Goal: Information Seeking & Learning: Learn about a topic

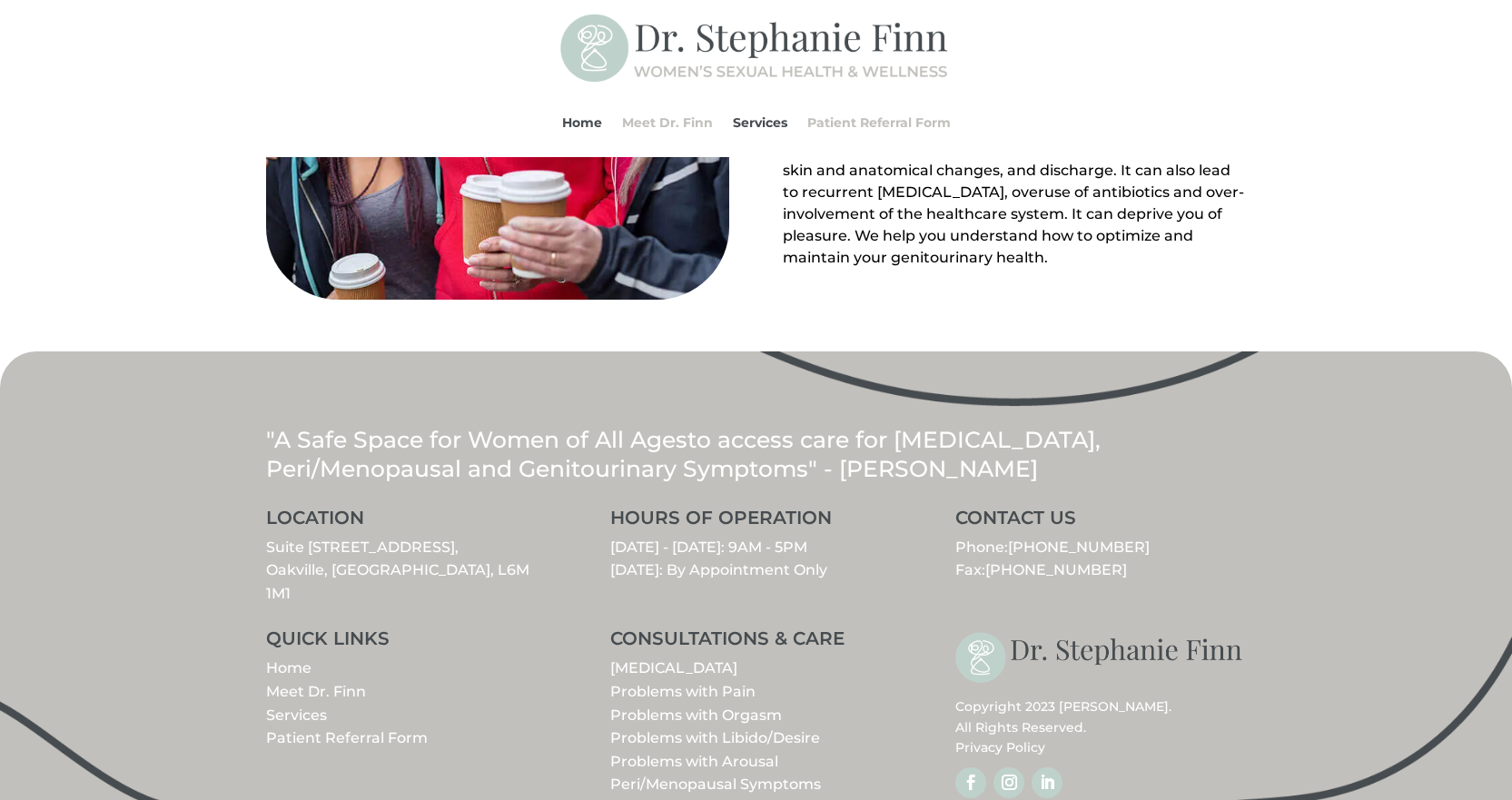
scroll to position [2043, 0]
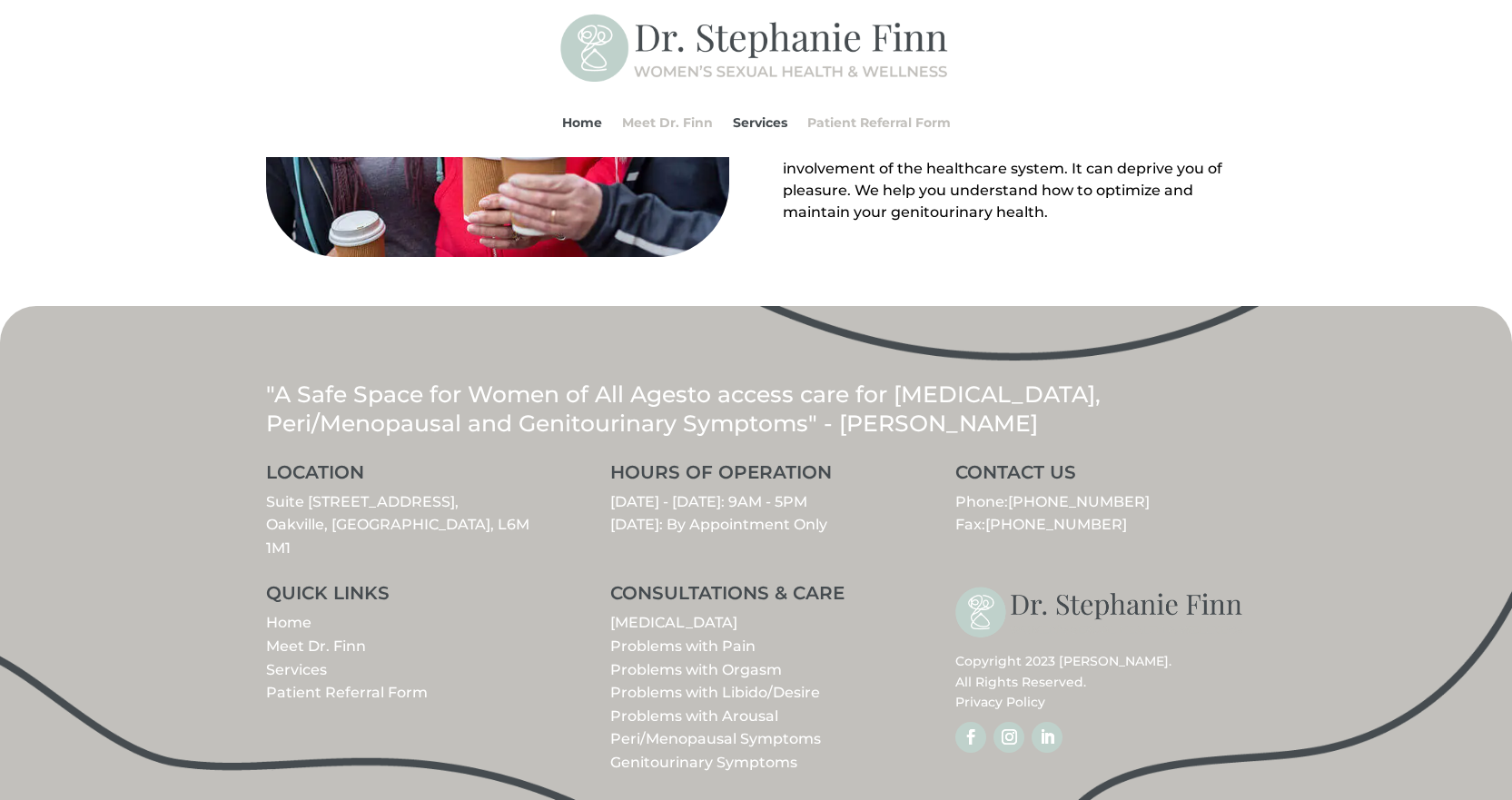
click at [324, 637] on link "Meet Dr. Finn" at bounding box center [316, 646] width 100 height 17
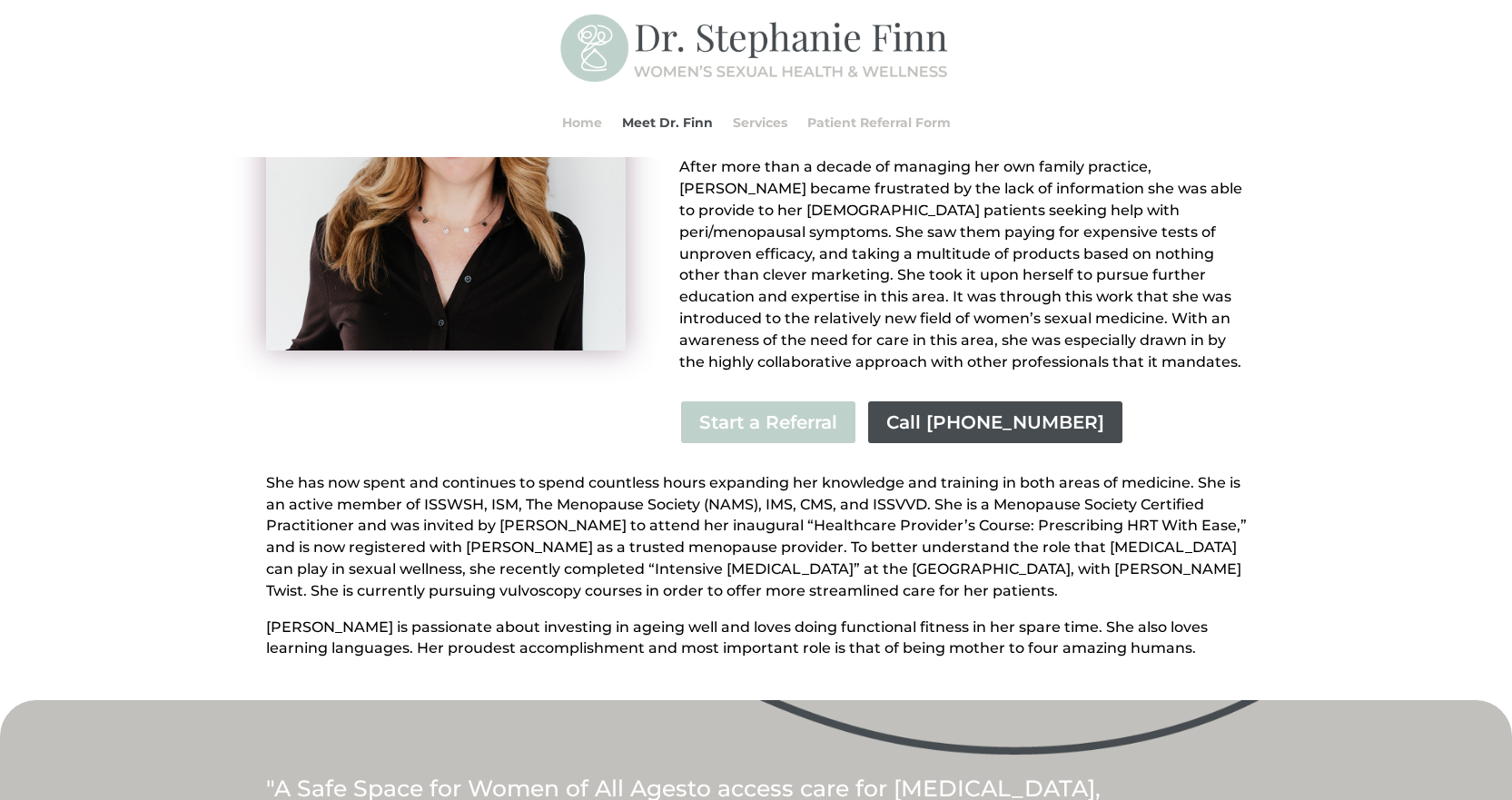
scroll to position [363, 0]
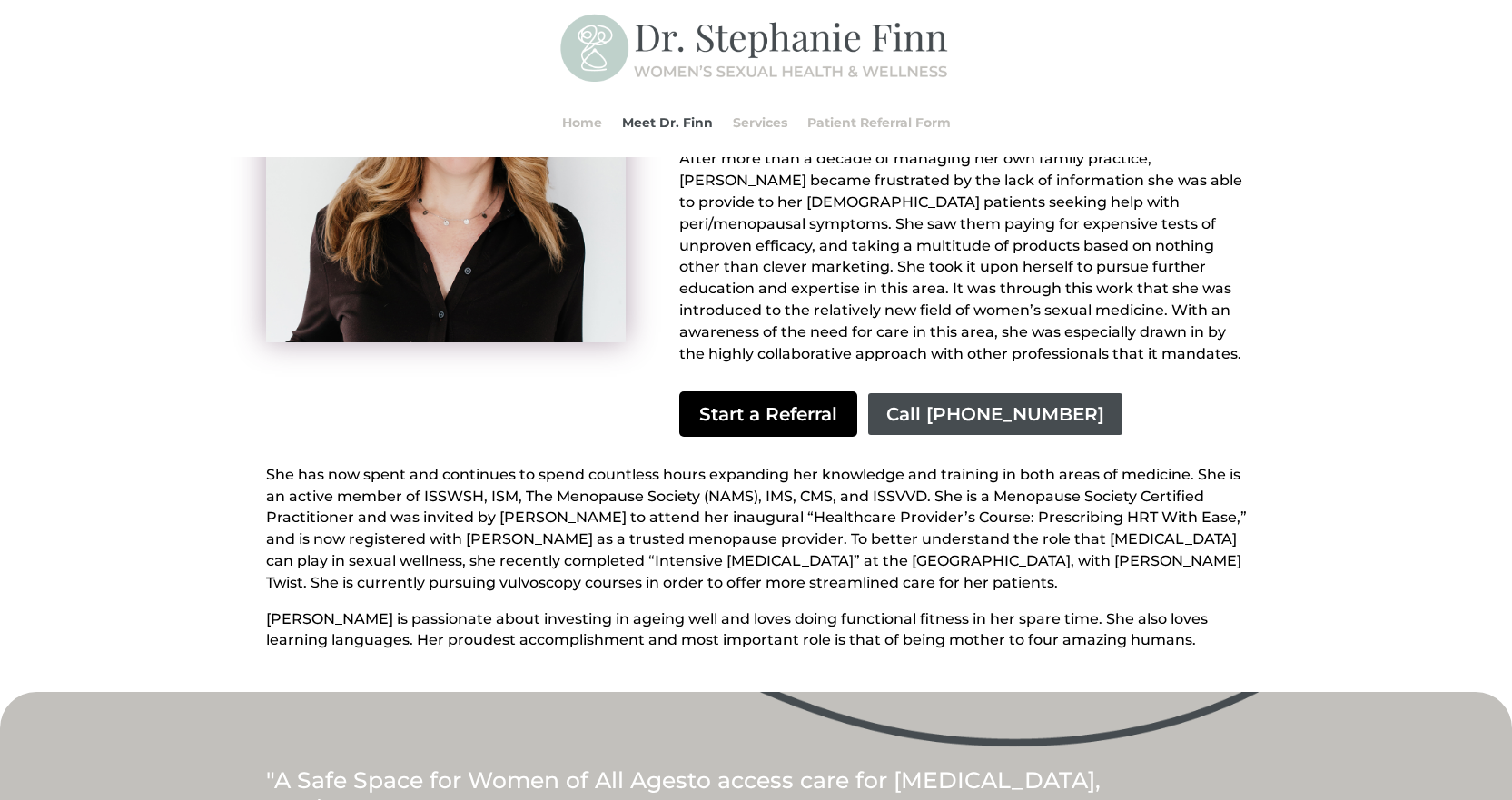
click at [720, 404] on link "Start a Referral" at bounding box center [768, 414] width 178 height 46
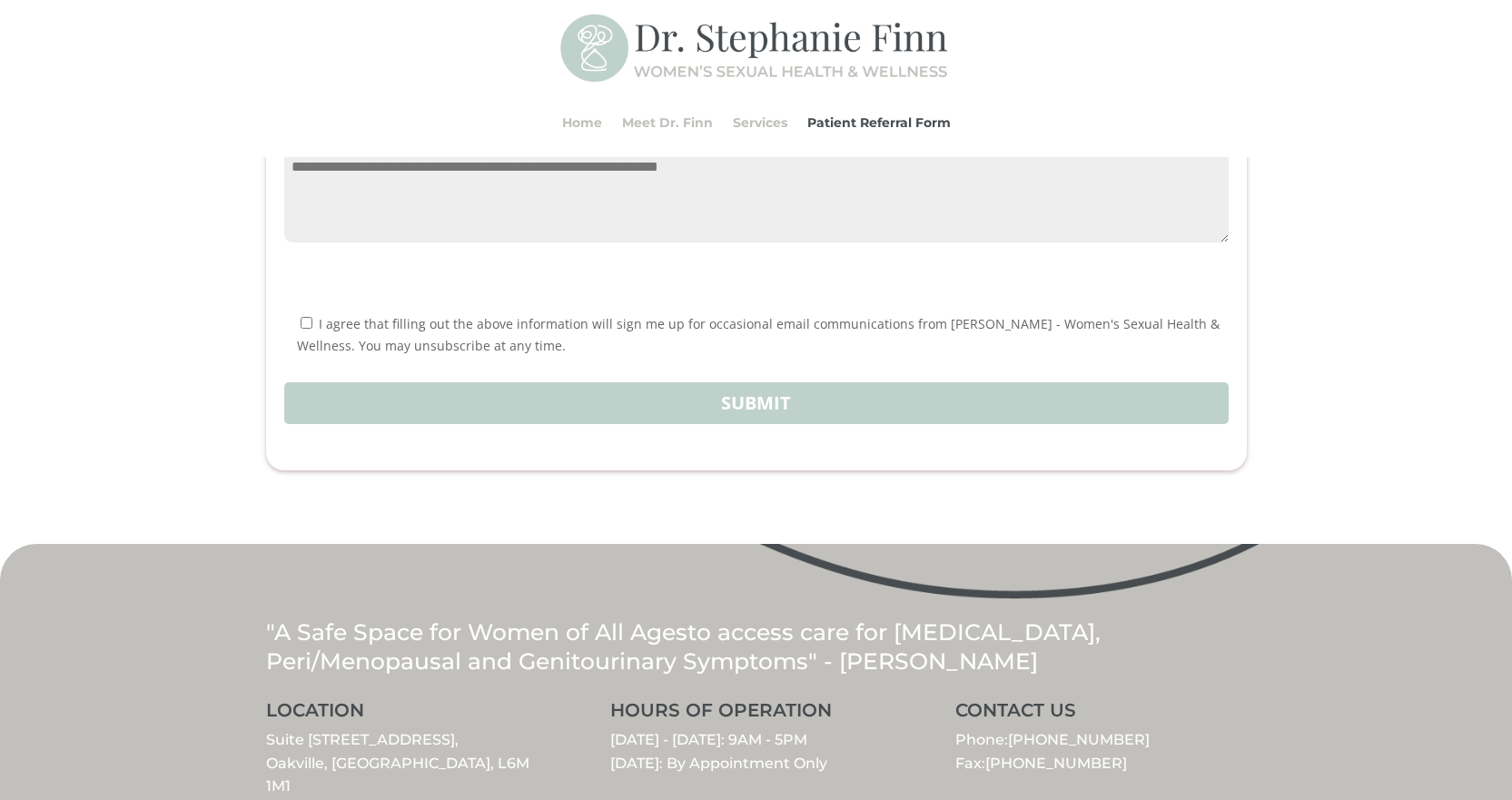
scroll to position [2270, 0]
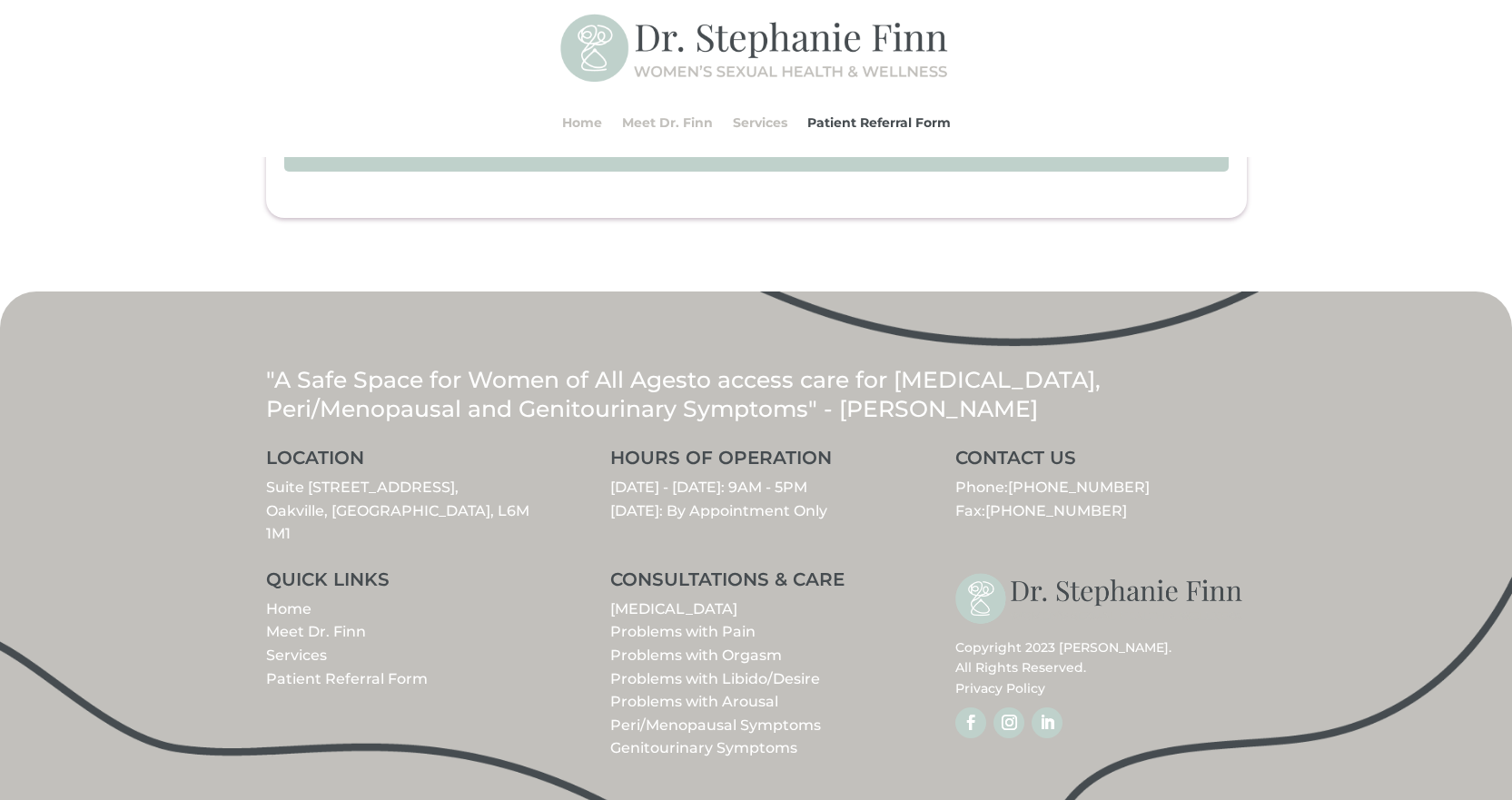
click at [690, 732] on link "Peri/Menopausal Symptoms" at bounding box center [716, 725] width 211 height 17
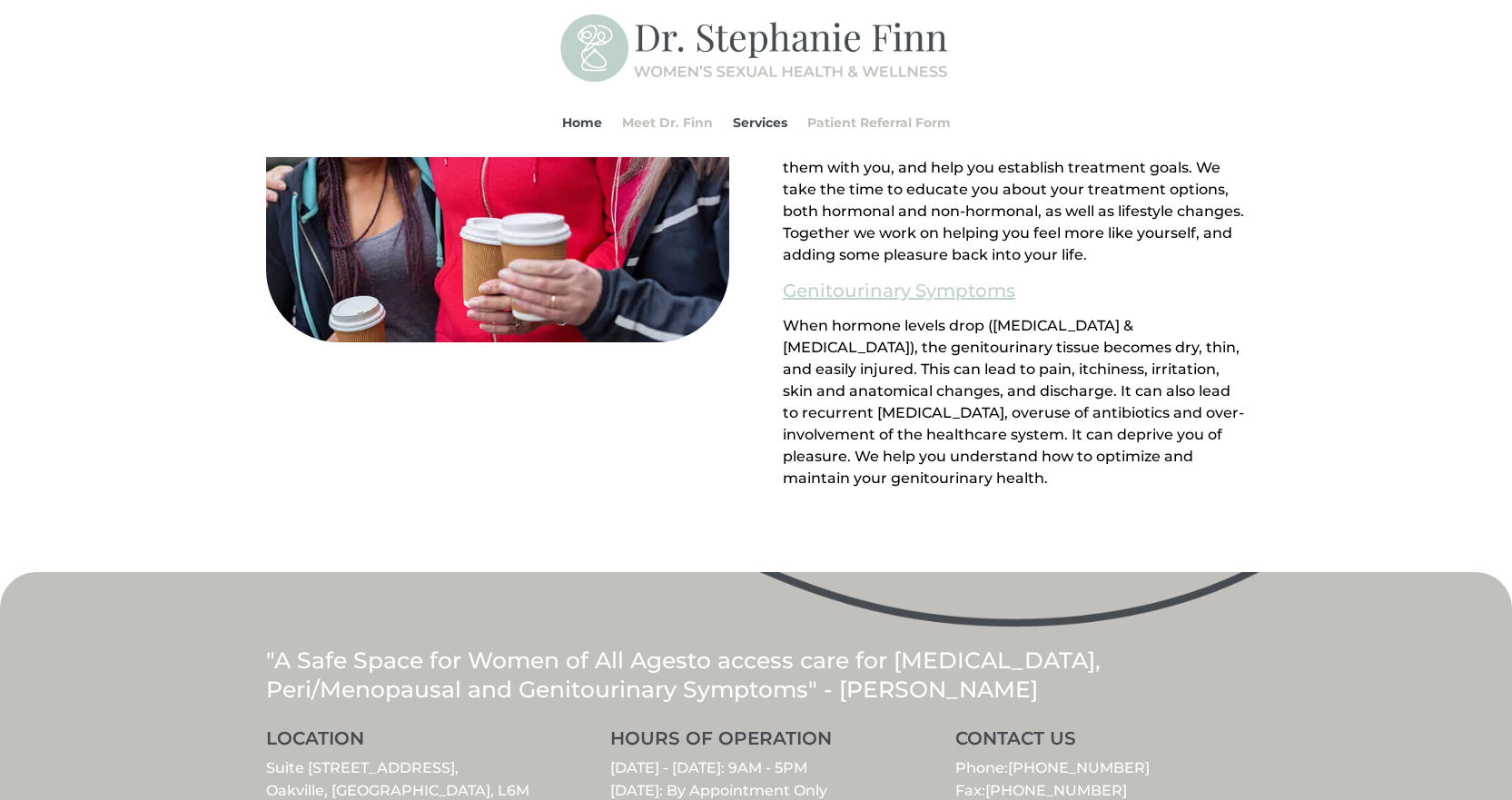
scroll to position [1957, 0]
